Goal: Information Seeking & Learning: Find specific fact

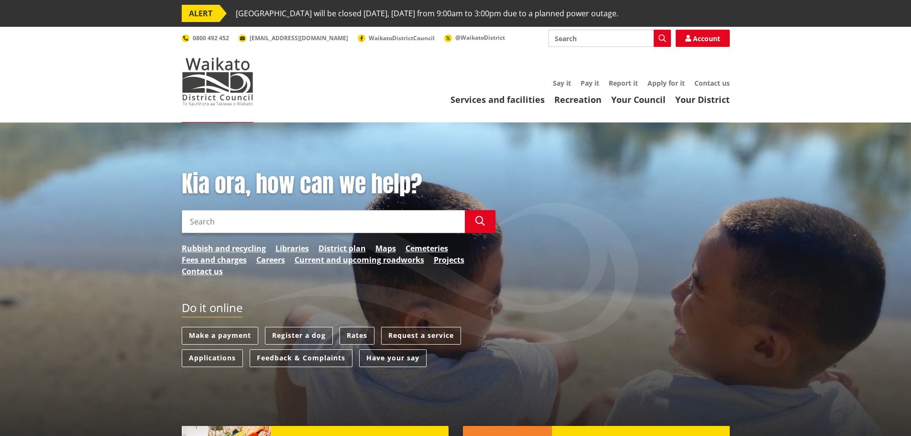
click at [354, 341] on link "Rates" at bounding box center [357, 336] width 35 height 18
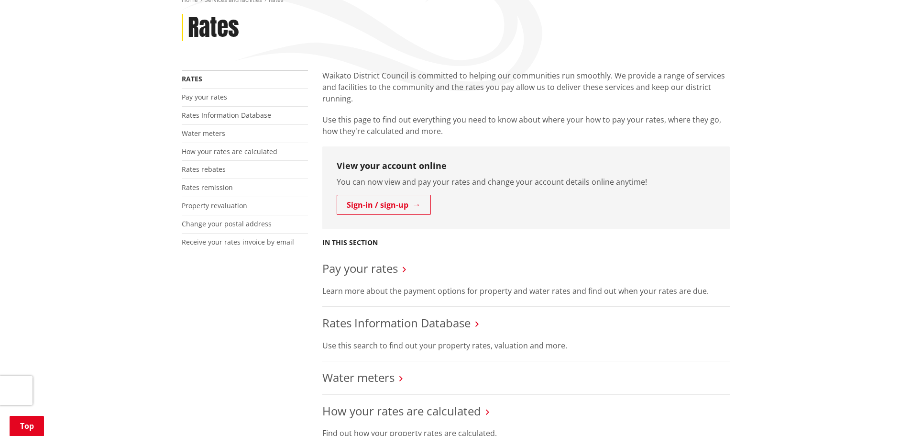
scroll to position [239, 0]
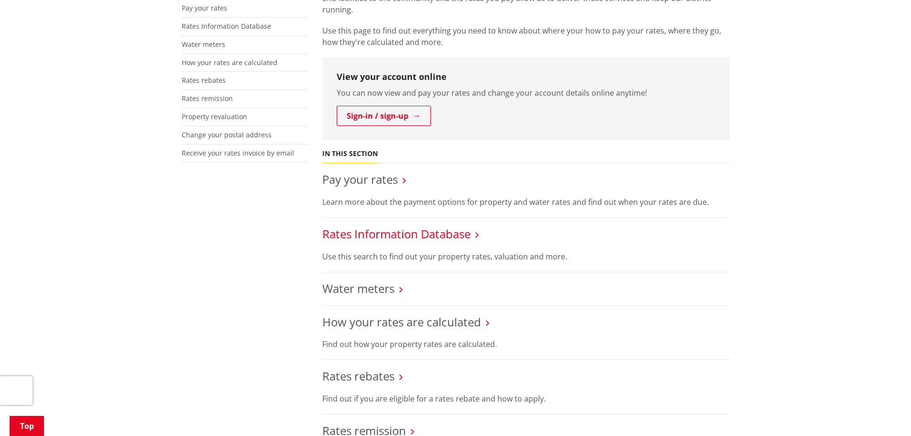
click at [413, 236] on link "Rates Information Database" at bounding box center [396, 234] width 148 height 16
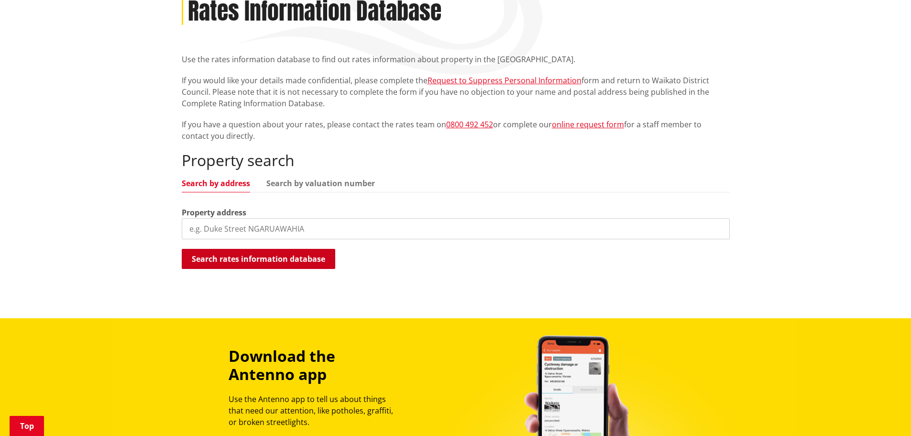
scroll to position [191, 0]
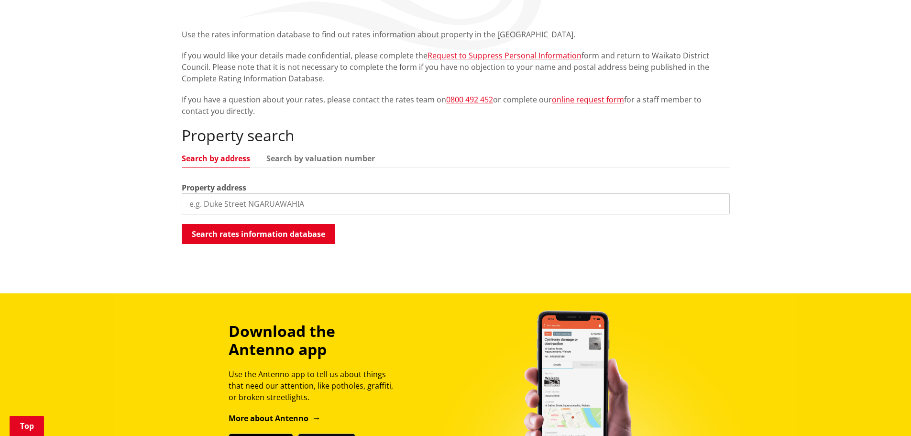
click at [233, 199] on input "search" at bounding box center [456, 203] width 548 height 21
type input "187 Maungatawhiri Road"
click at [292, 244] on div "Search rates information database Searching..." at bounding box center [456, 235] width 548 height 22
click at [281, 234] on button "Search rates information database" at bounding box center [259, 234] width 154 height 20
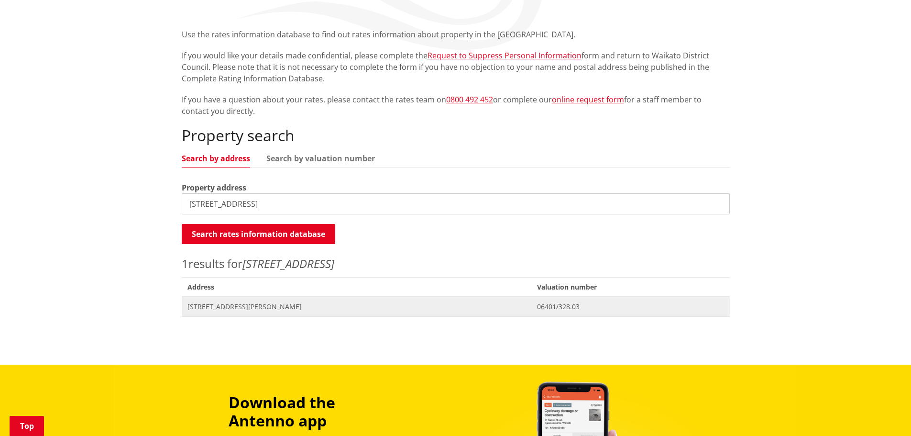
click at [542, 300] on span "Valuation No. 06401/328.03" at bounding box center [631, 307] width 198 height 20
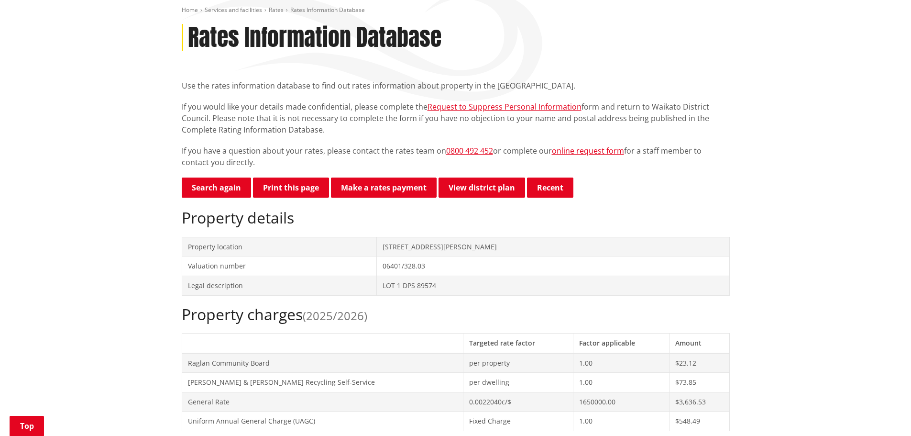
scroll to position [287, 0]
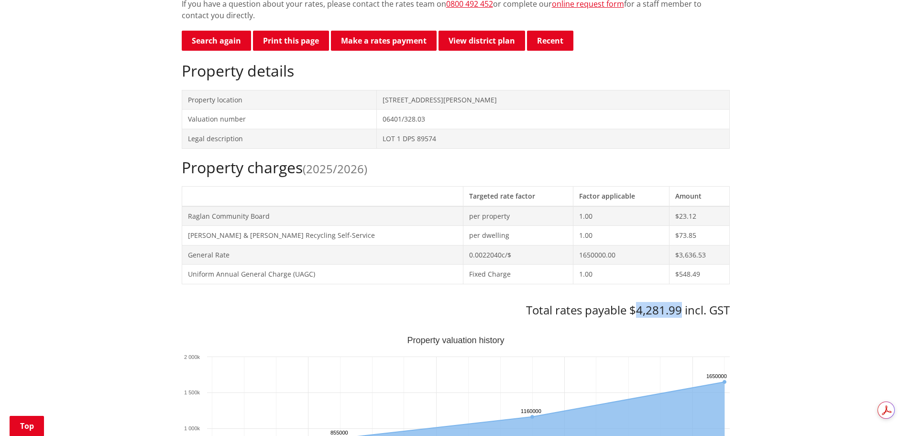
drag, startPoint x: 635, startPoint y: 309, endPoint x: 679, endPoint y: 313, distance: 44.3
click at [679, 313] on h3 "Total rates payable $4,281.99 incl. GST" at bounding box center [456, 310] width 548 height 14
